Goal: Contribute content

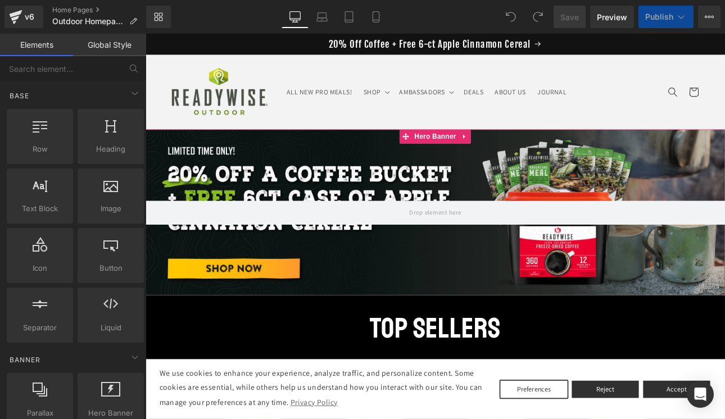
click at [290, 204] on div at bounding box center [486, 243] width 680 height 195
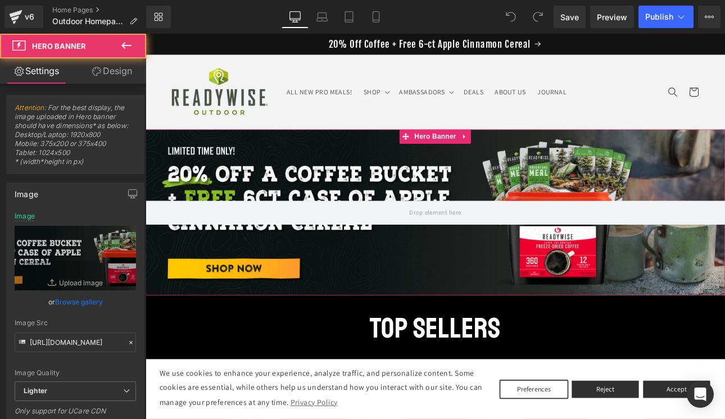
click at [79, 307] on link "Browse gallery" at bounding box center [79, 302] width 48 height 20
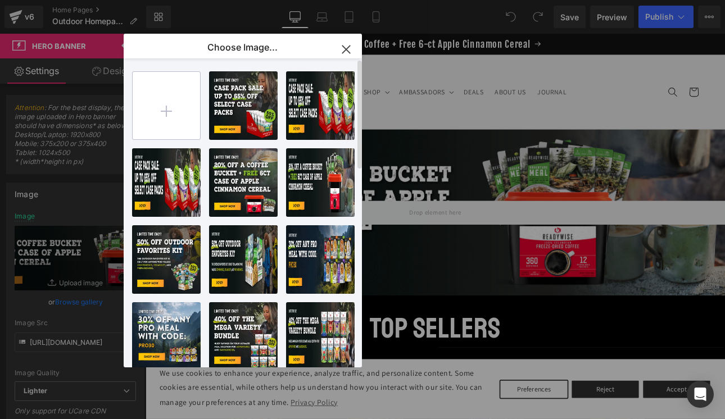
click at [159, 108] on input "file" at bounding box center [166, 105] width 67 height 67
type input "C:\fakepath\25_RWO-Case-Pack-Sale_banner_Desktop-A-(1).jpg"
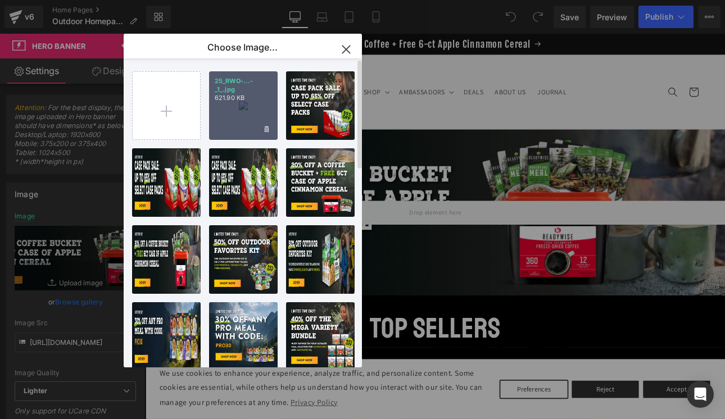
click at [255, 111] on div "25_RWO-...-_1_.jpg 621.90 KB" at bounding box center [243, 105] width 69 height 69
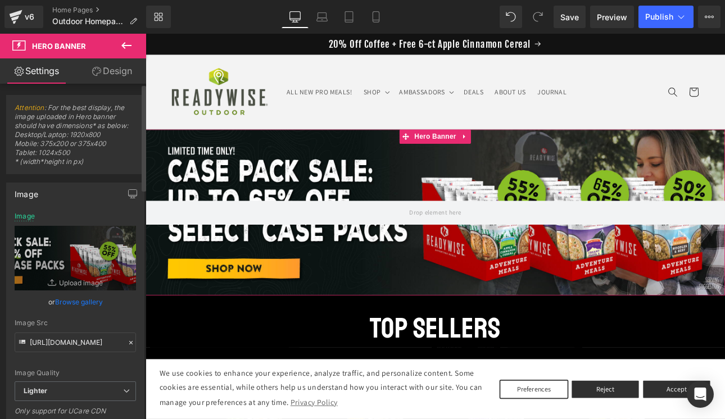
scroll to position [158, 0]
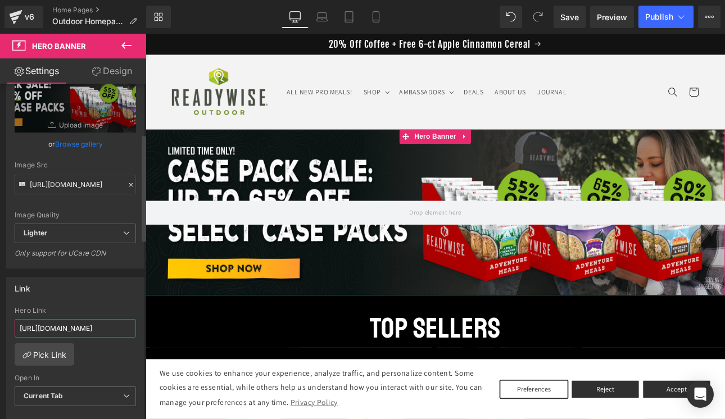
click at [48, 337] on input "[URL][DOMAIN_NAME]" at bounding box center [75, 328] width 121 height 19
paste input "collections/ultimate-case-pack-sale"
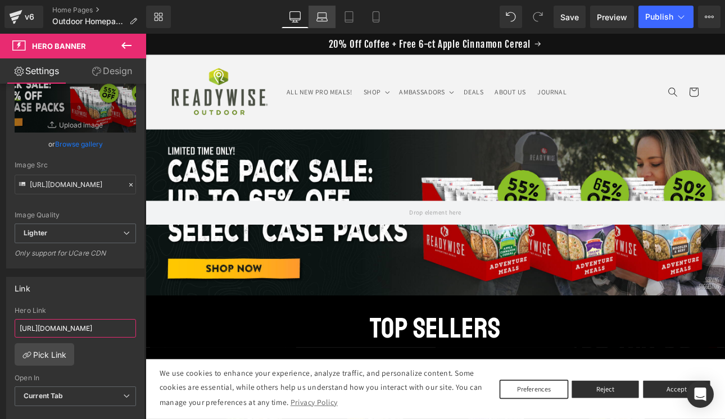
type input "[URL][DOMAIN_NAME]"
click at [318, 23] on link "Laptop" at bounding box center [322, 17] width 27 height 22
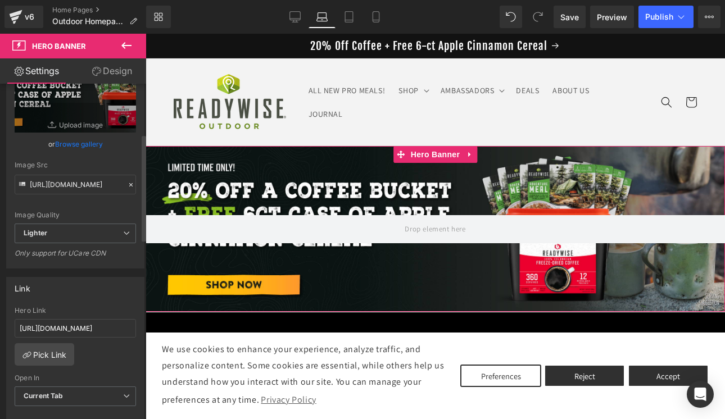
click at [87, 146] on link "Browse gallery" at bounding box center [79, 144] width 48 height 20
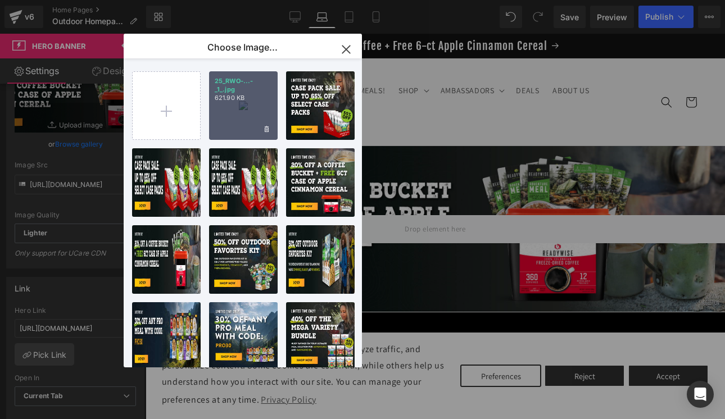
click at [239, 110] on div "25_RWO-...-_1_.jpg 621.90 KB" at bounding box center [243, 105] width 69 height 69
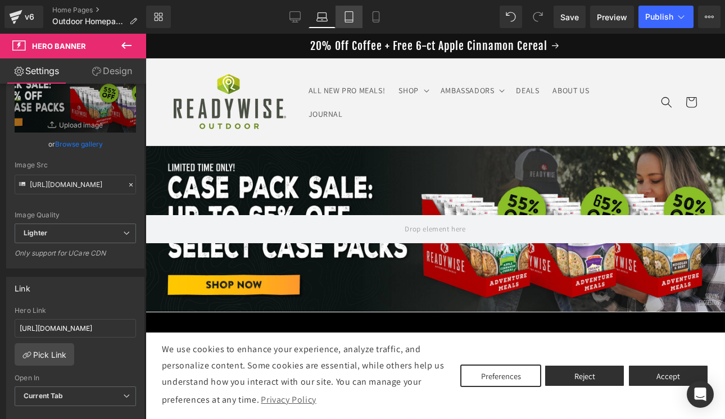
click at [353, 14] on icon at bounding box center [349, 16] width 11 height 11
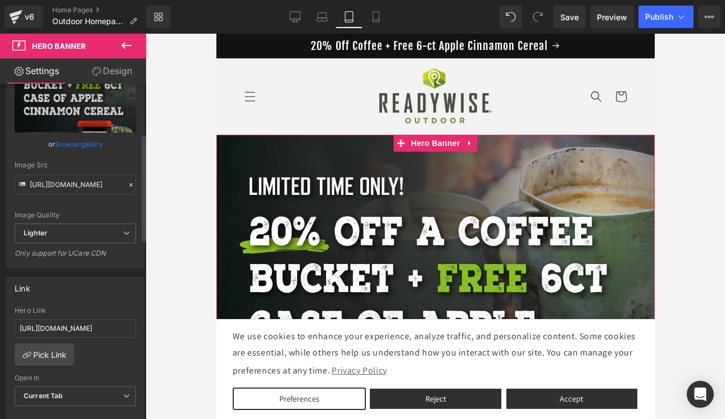
click at [85, 148] on link "Browse gallery" at bounding box center [79, 144] width 48 height 20
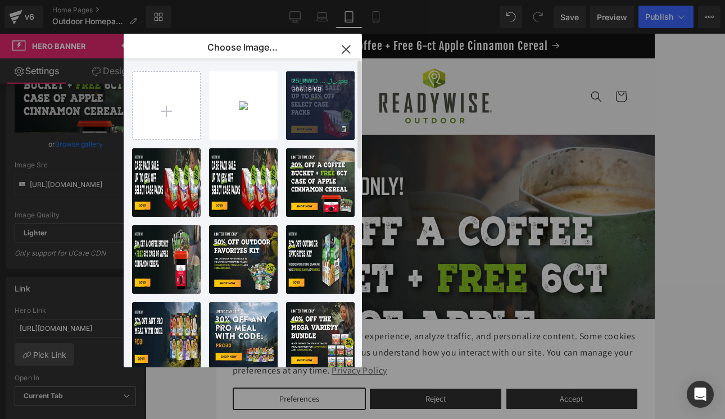
click at [322, 115] on div "25_RWO ... _1_.jpg 306.19 KB" at bounding box center [320, 105] width 69 height 69
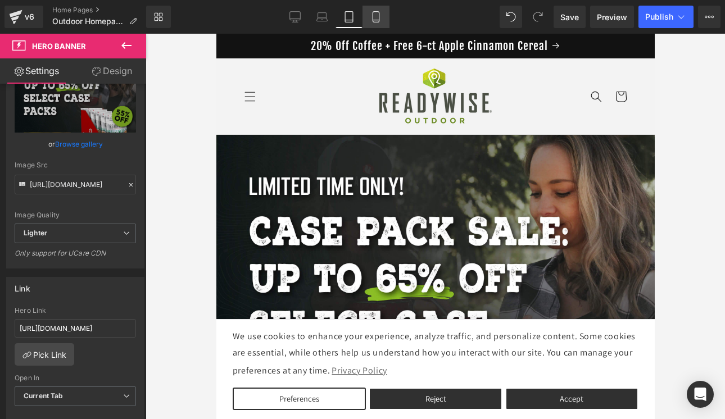
click at [378, 21] on icon at bounding box center [376, 16] width 11 height 11
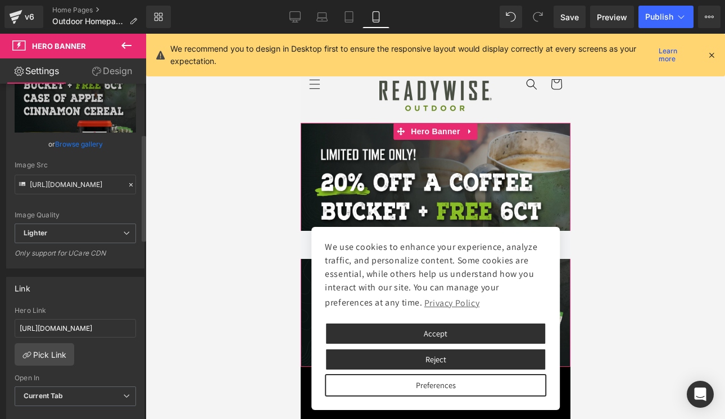
click at [91, 145] on link "Browse gallery" at bounding box center [79, 144] width 48 height 20
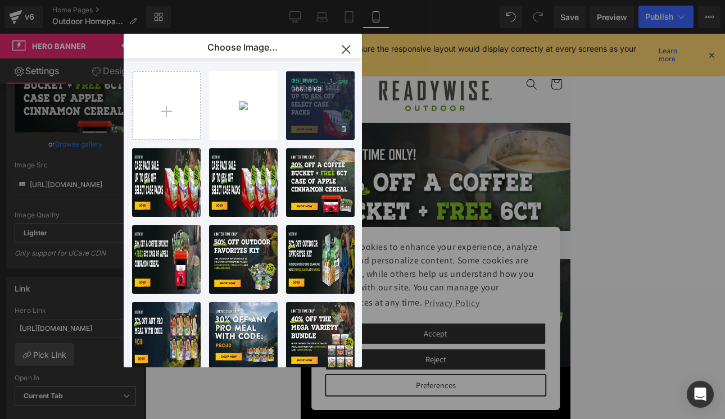
click at [295, 109] on div "25_RWO ... _1_.jpg 306.19 KB" at bounding box center [320, 105] width 69 height 69
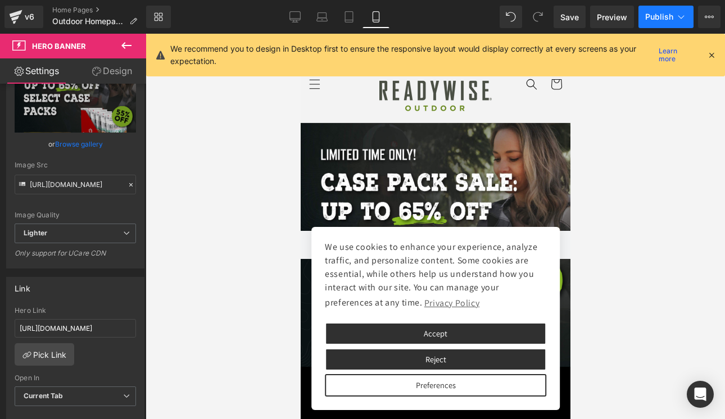
click at [656, 12] on button "Publish" at bounding box center [666, 17] width 55 height 22
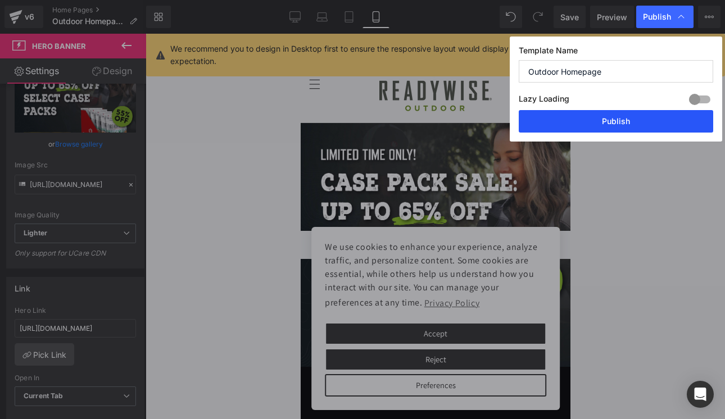
click at [602, 125] on button "Publish" at bounding box center [616, 121] width 195 height 22
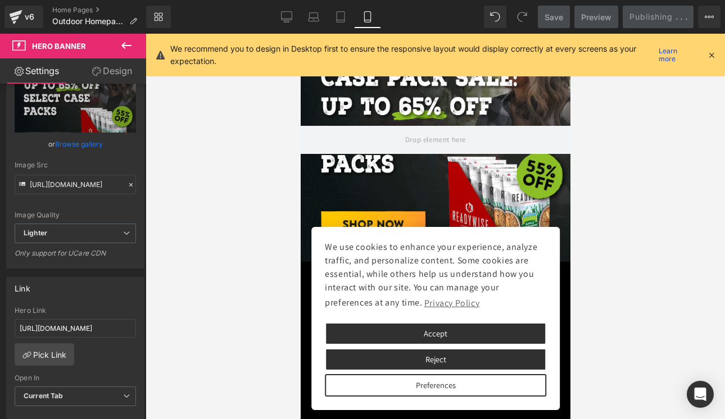
scroll to position [118, 0]
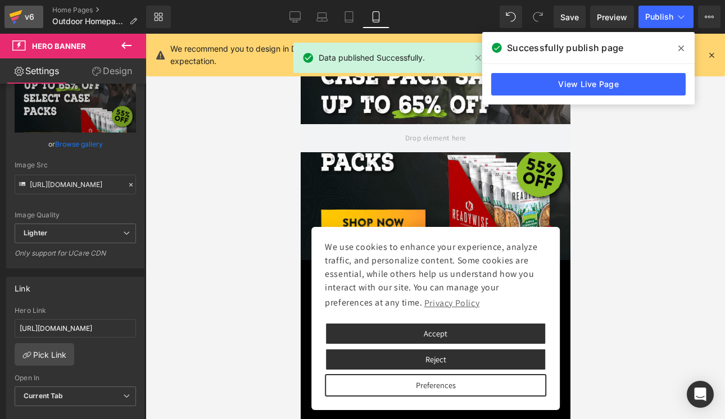
click at [34, 17] on div "v6" at bounding box center [29, 17] width 14 height 15
